Goal: Task Accomplishment & Management: Manage account settings

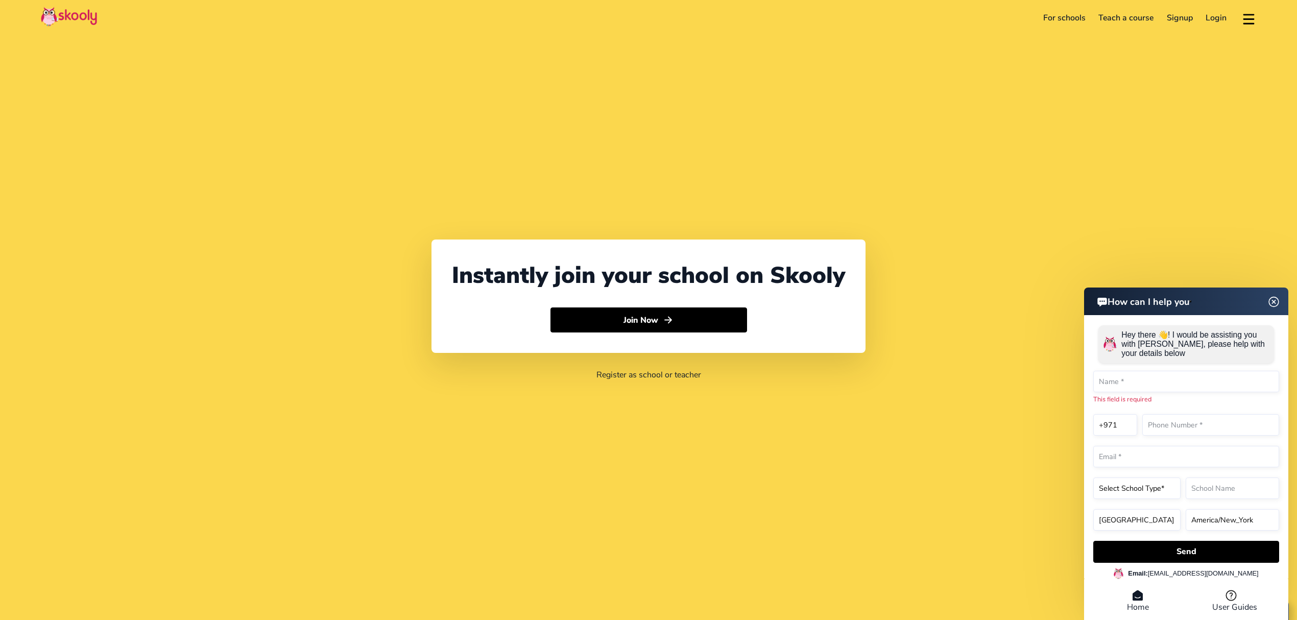
select select "971"
select select "[GEOGRAPHIC_DATA]"
select select "[GEOGRAPHIC_DATA]/[GEOGRAPHIC_DATA]"
drag, startPoint x: 0, startPoint y: 0, endPoint x: 1226, endPoint y: 18, distance: 1226.3
click at [1226, 18] on link "Login" at bounding box center [1217, 18] width 34 height 16
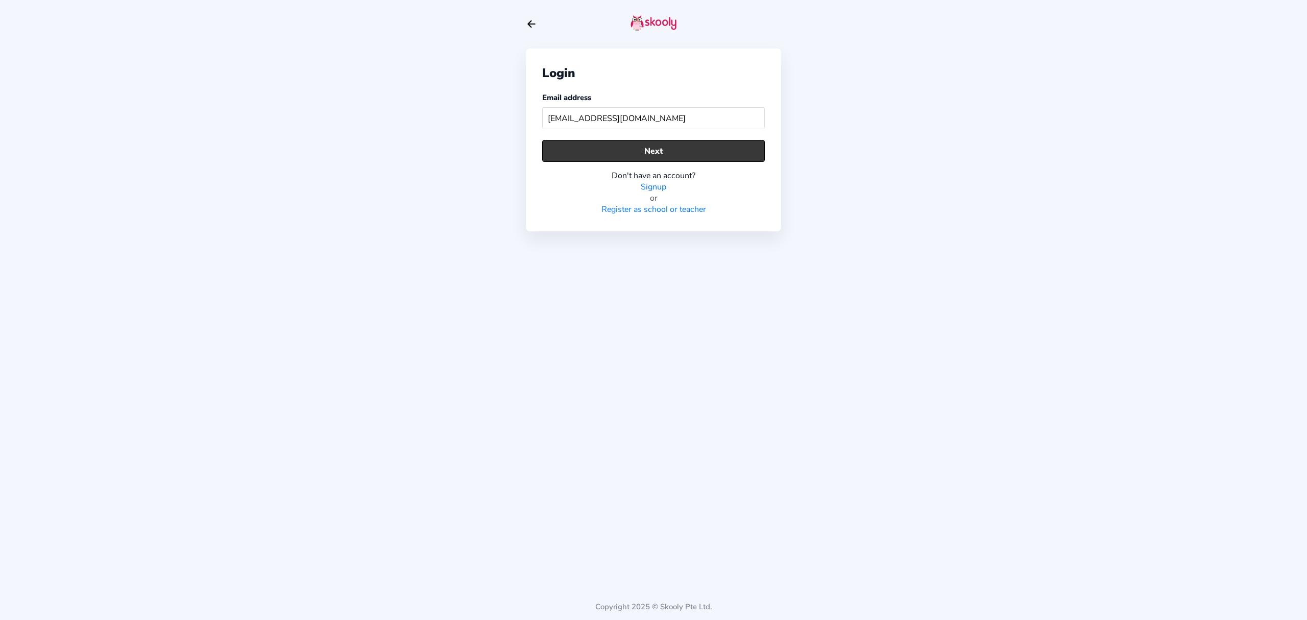
type input "[EMAIL_ADDRESS][DOMAIN_NAME]"
click at [643, 146] on button "Next" at bounding box center [653, 151] width 223 height 22
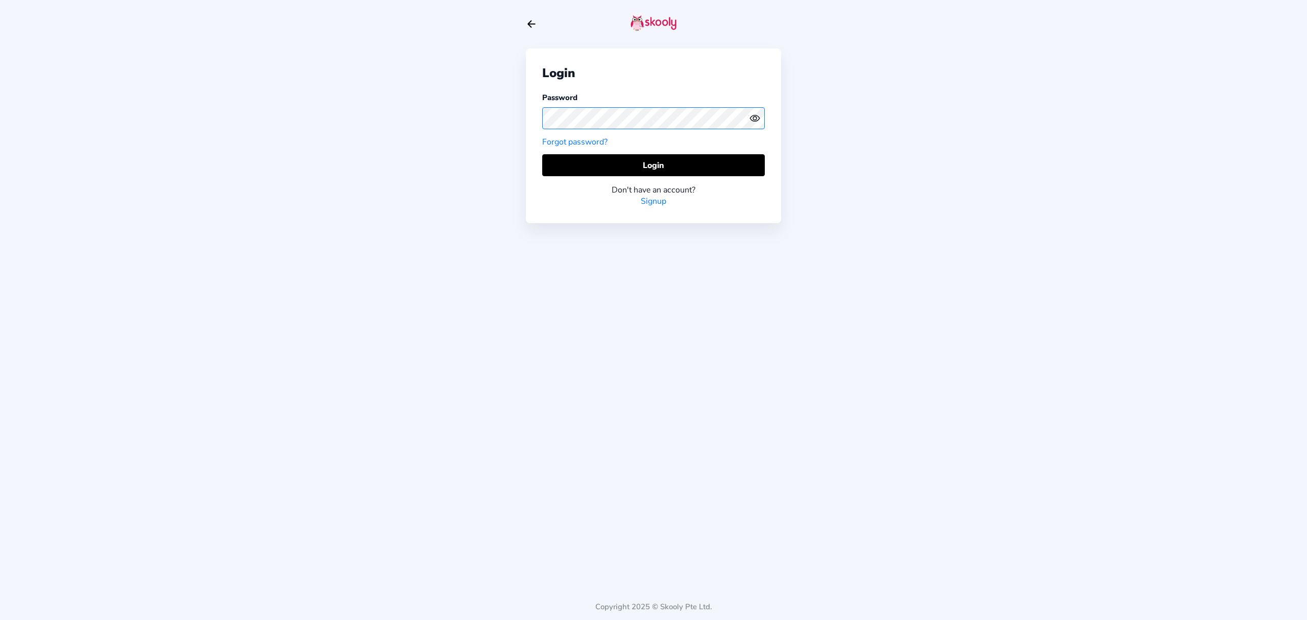
click at [538, 128] on div "Login Password Forgot password? Login Don't have an account? Signup" at bounding box center [653, 136] width 255 height 175
click at [755, 119] on circle "eye outline" at bounding box center [754, 117] width 3 height 3
click at [755, 119] on icon "Eye Off" at bounding box center [755, 118] width 11 height 11
click at [716, 158] on button "Login" at bounding box center [653, 165] width 223 height 22
